Goal: Transaction & Acquisition: Purchase product/service

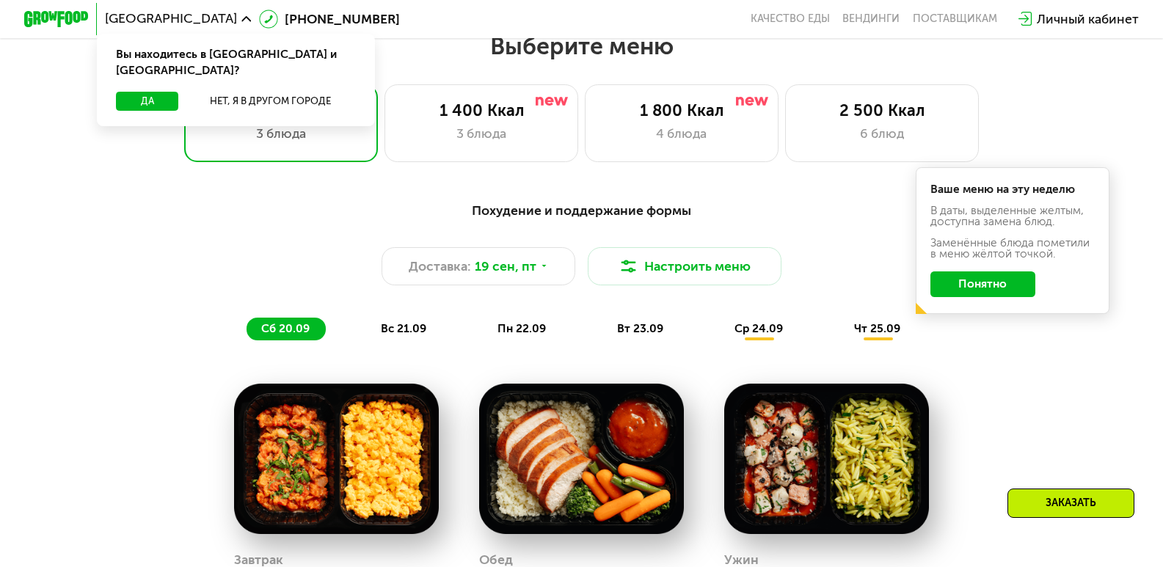
scroll to position [807, 0]
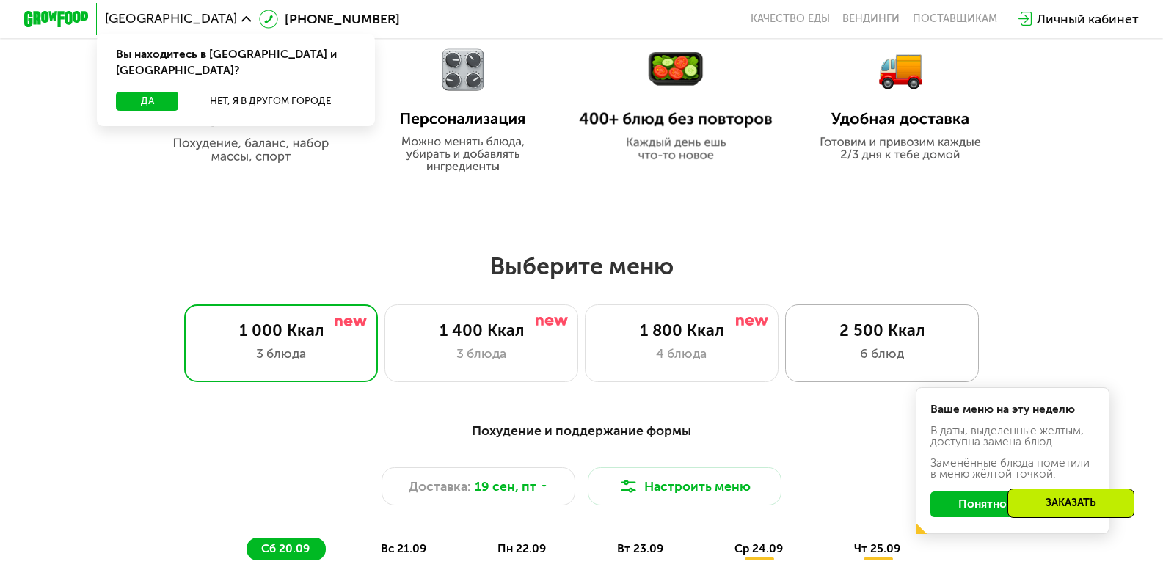
click at [916, 347] on div "2 500 Ккал 6 блюд" at bounding box center [882, 343] width 194 height 78
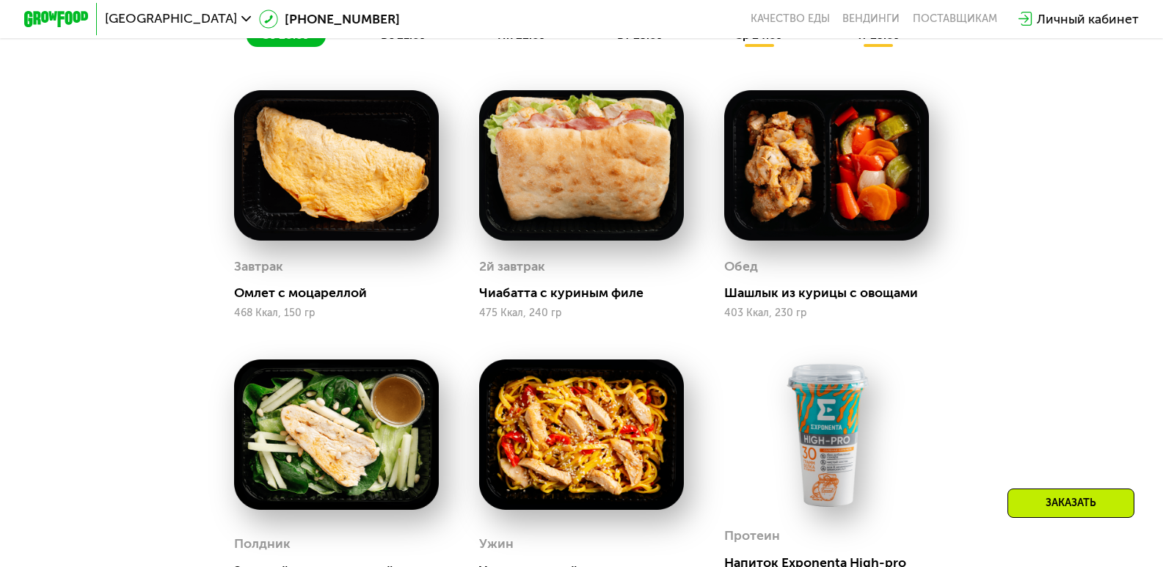
scroll to position [1027, 0]
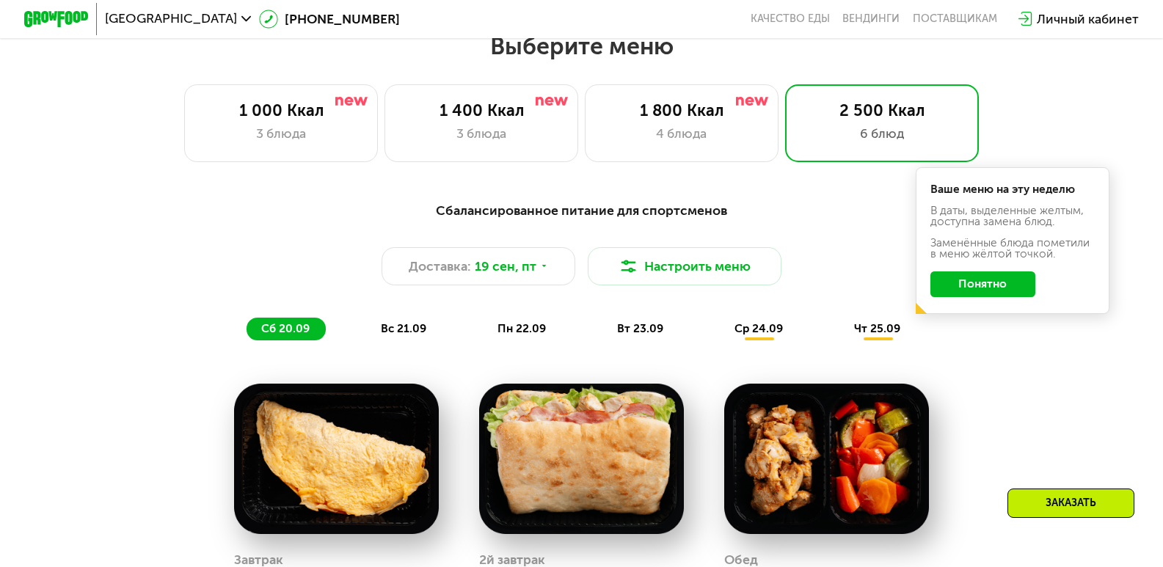
click at [975, 285] on button "Понятно" at bounding box center [982, 284] width 105 height 26
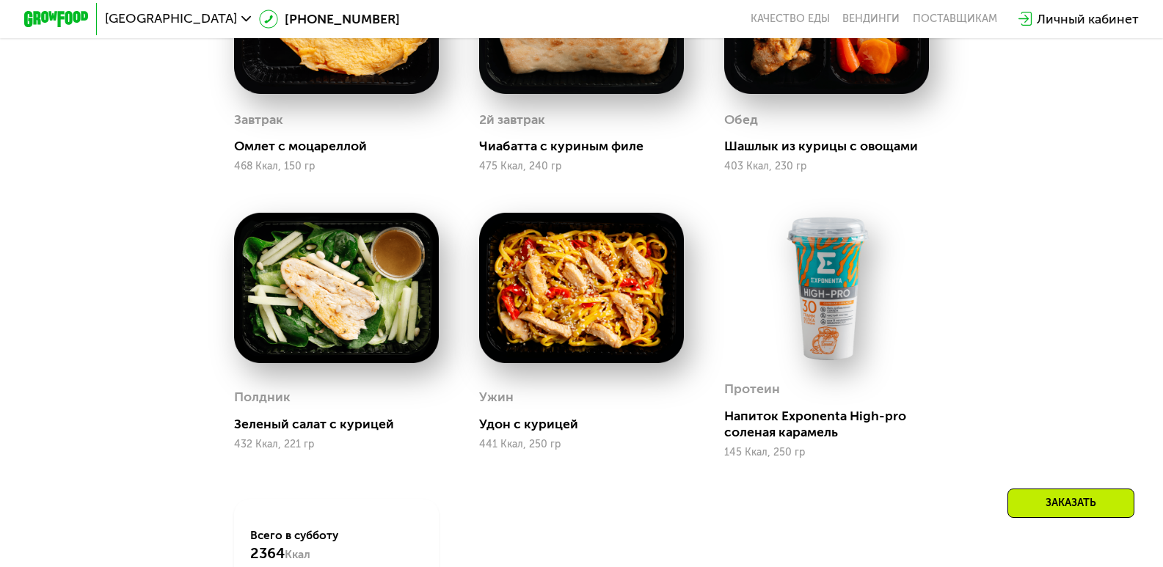
click at [1045, 502] on div "Заказать" at bounding box center [1070, 503] width 127 height 29
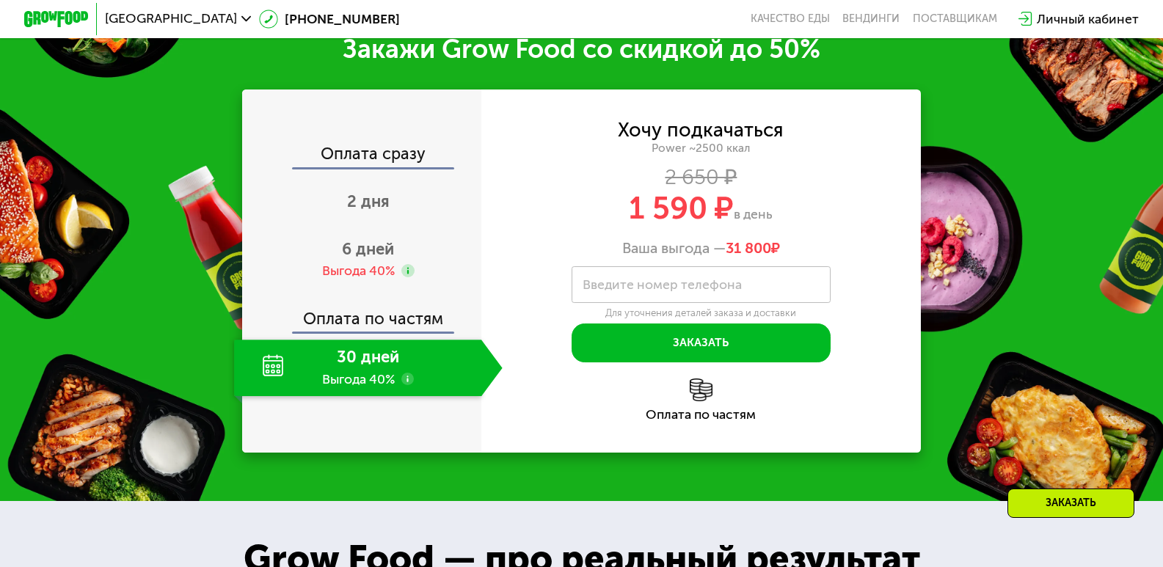
click at [404, 386] on use at bounding box center [407, 379] width 13 height 13
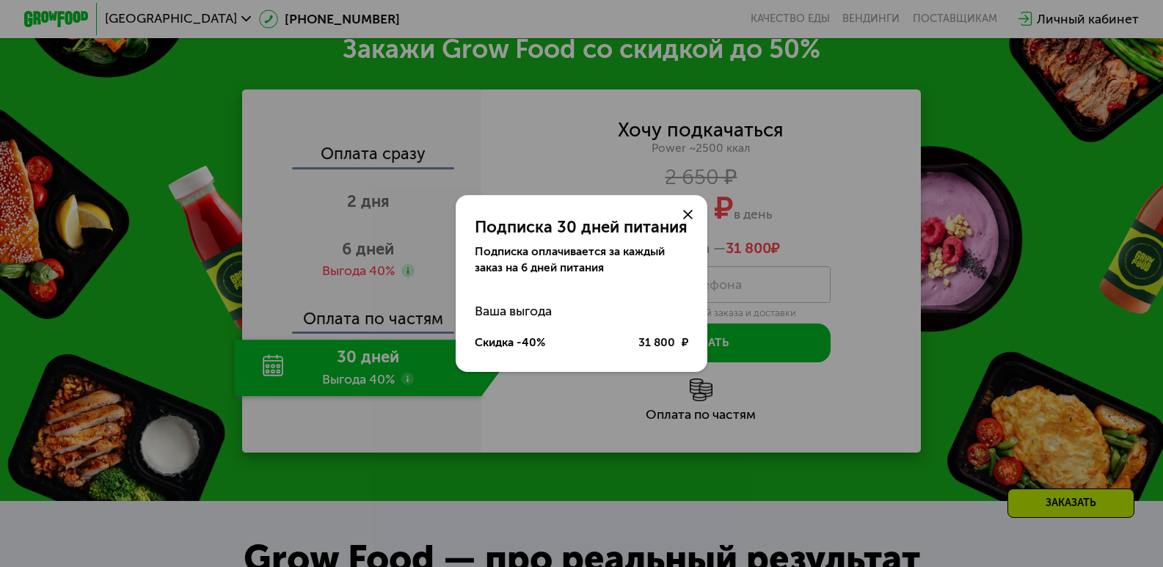
click at [345, 387] on div "Подписка 30 дней питания Подписка оплачивается за каждый заказ на 6 дней питани…" at bounding box center [581, 283] width 1163 height 567
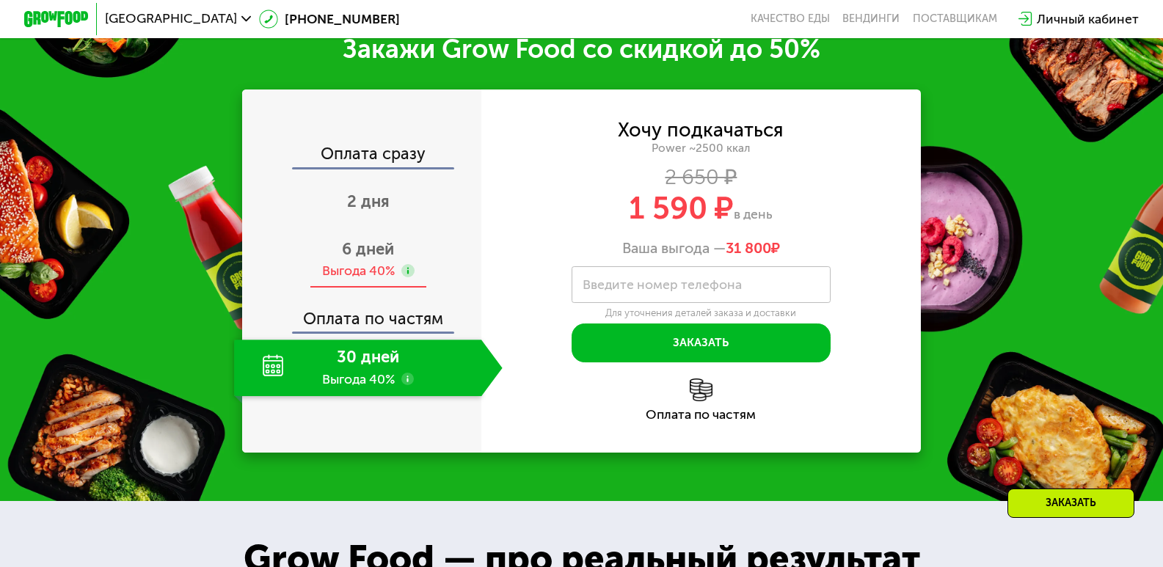
click at [399, 268] on div "6 дней Выгода 40%" at bounding box center [368, 260] width 268 height 56
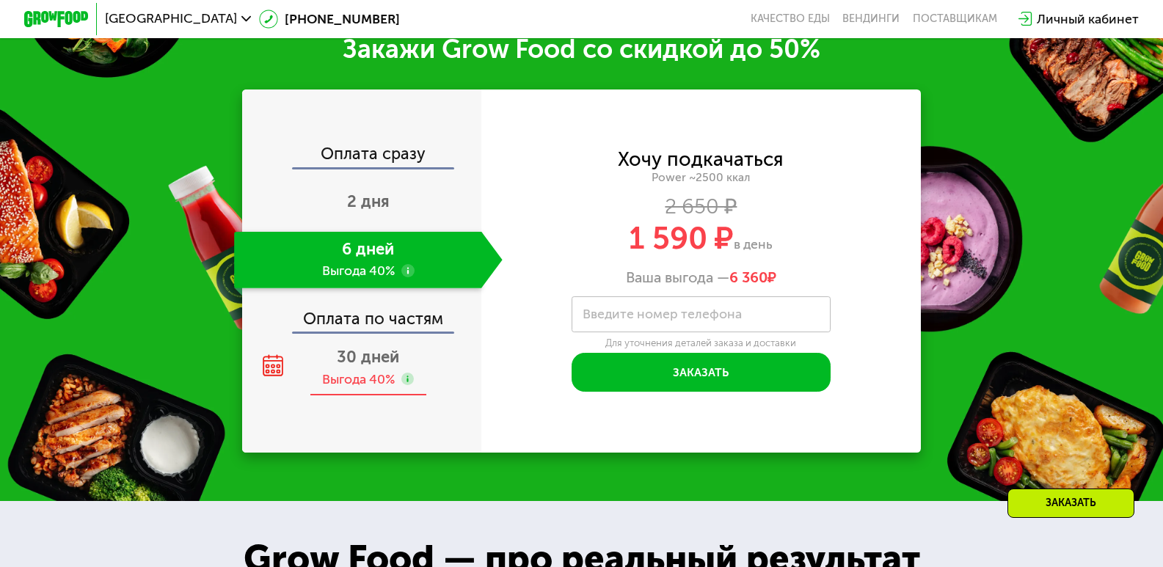
click at [407, 386] on use at bounding box center [407, 379] width 13 height 13
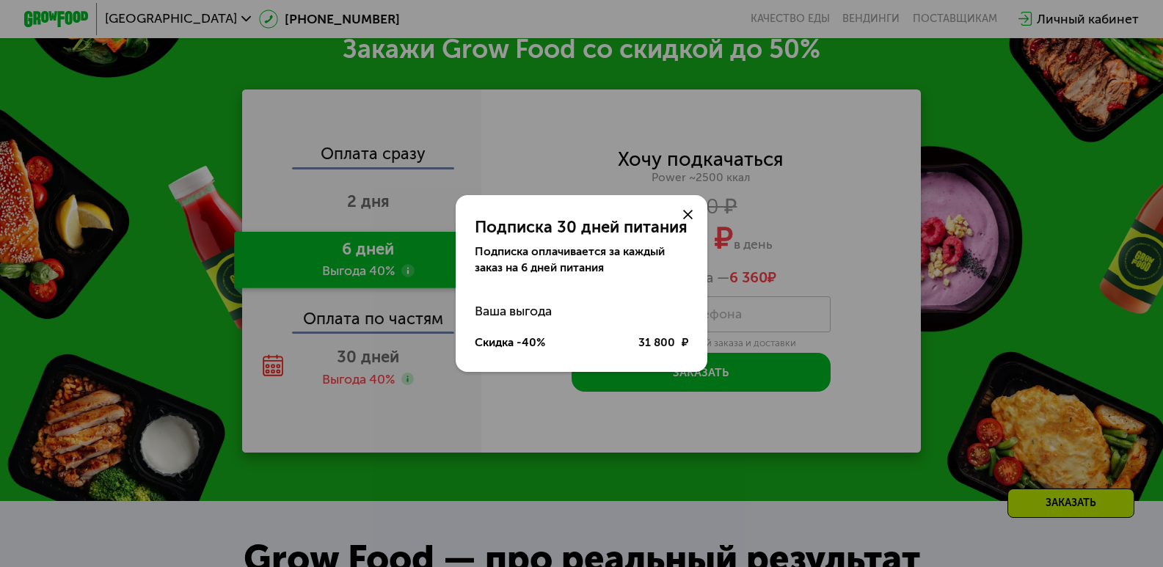
click at [332, 404] on div "Подписка 30 дней питания Подписка оплачивается за каждый заказ на 6 дней питани…" at bounding box center [581, 283] width 1163 height 567
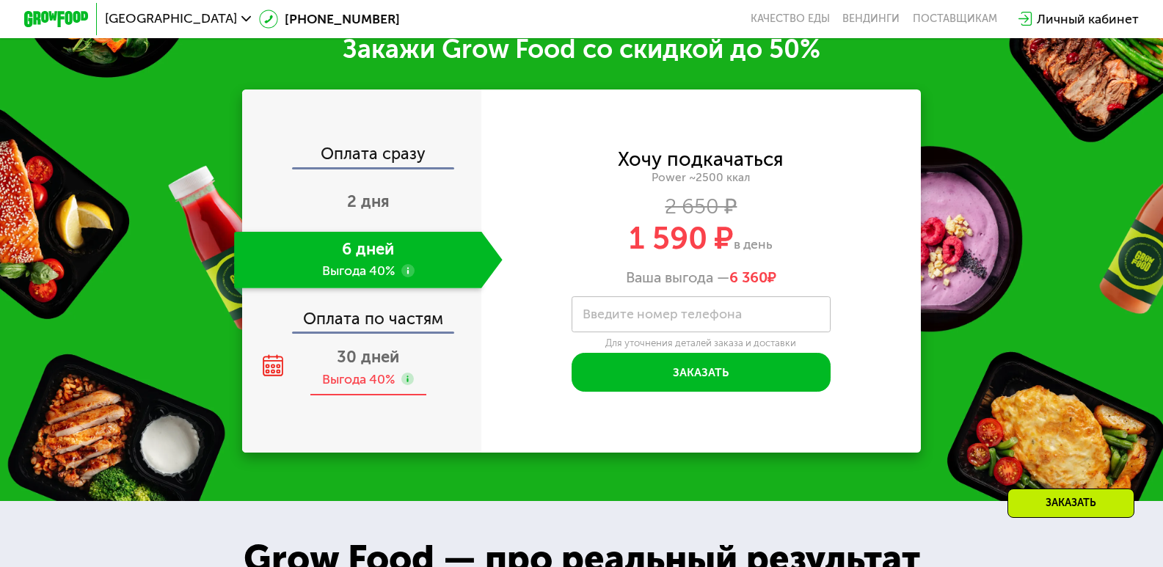
click at [339, 386] on div "30 дней Выгода 40%" at bounding box center [368, 368] width 268 height 56
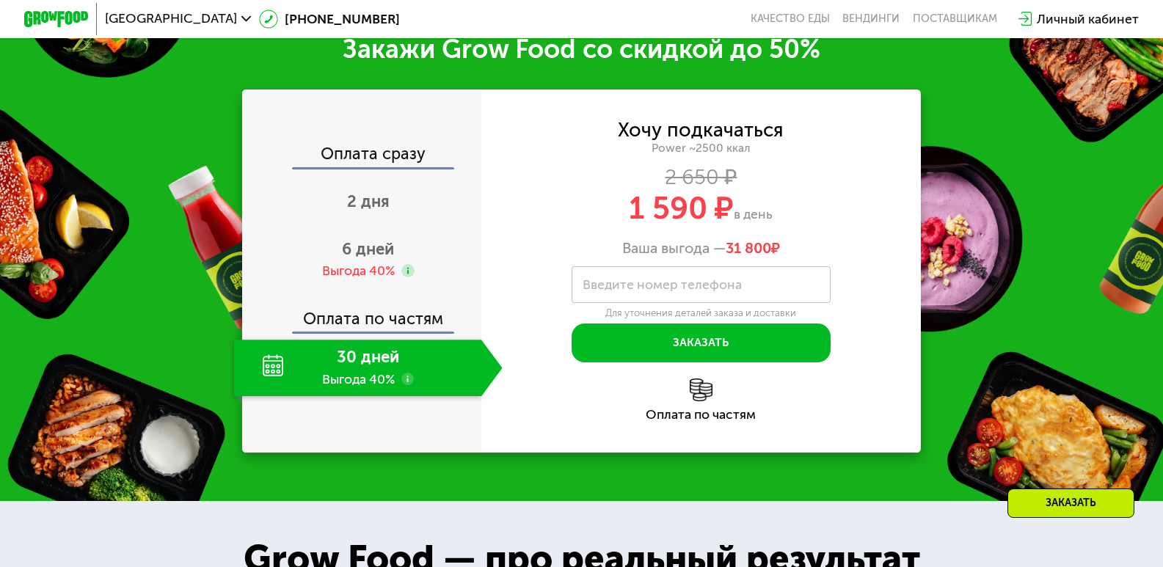
click at [687, 417] on div "Оплата по частям" at bounding box center [700, 400] width 439 height 43
click at [687, 409] on div "Оплата по частям" at bounding box center [700, 400] width 439 height 43
click at [693, 401] on img at bounding box center [701, 390] width 23 height 23
